Goal: Communication & Community: Answer question/provide support

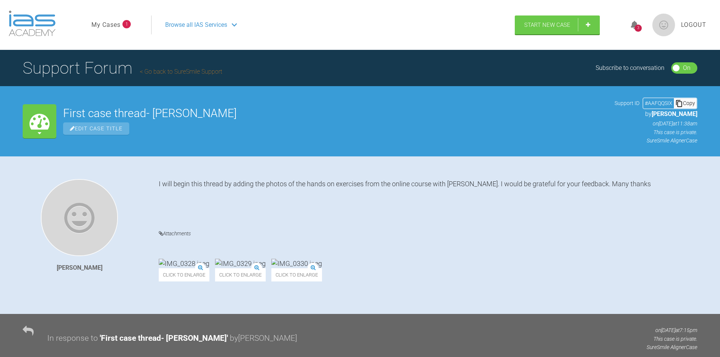
click at [637, 26] on div "3" at bounding box center [637, 28] width 7 height 7
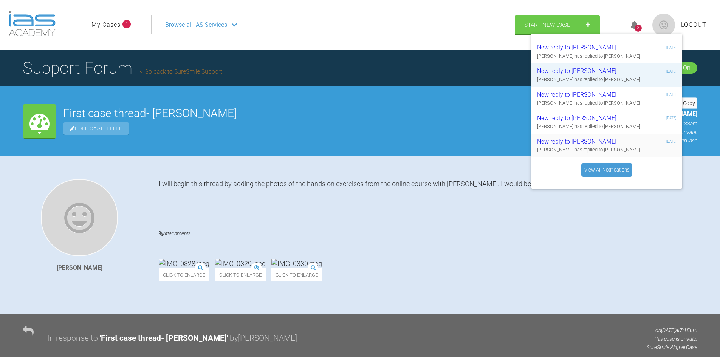
click at [576, 142] on div "New reply to Adam Georgiou" at bounding box center [582, 142] width 90 height 10
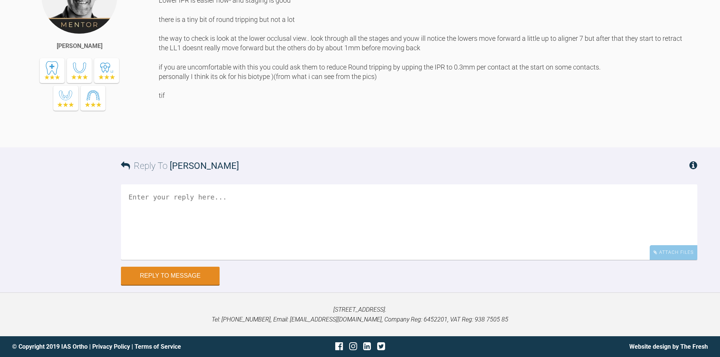
scroll to position [3363, 0]
